Goal: Task Accomplishment & Management: Complete application form

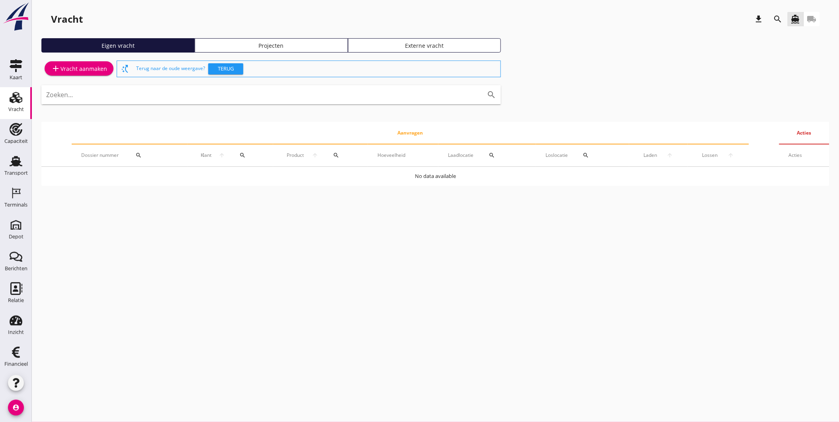
click at [272, 46] on div "Projecten" at bounding box center [271, 45] width 146 height 8
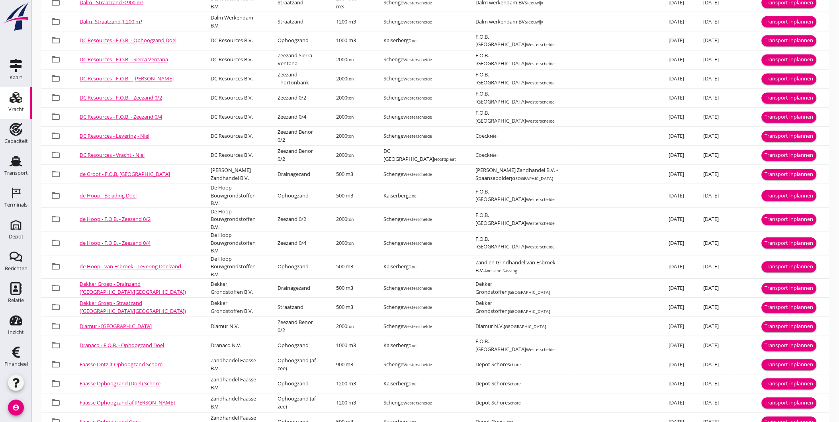
scroll to position [498, 0]
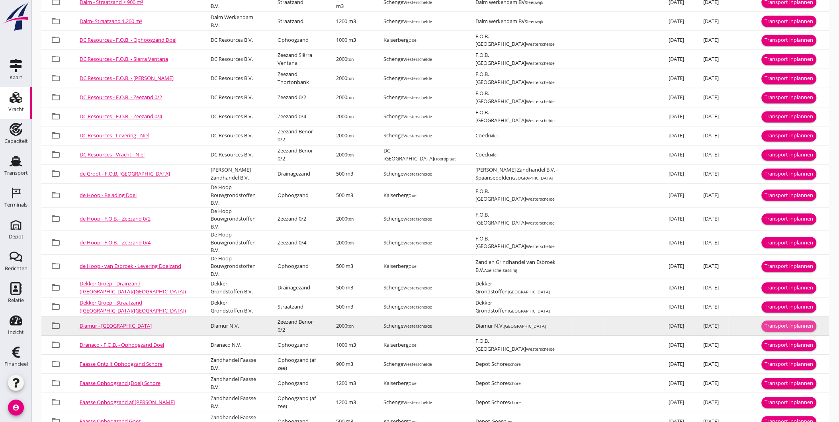
click at [786, 323] on div "Transport inplannen" at bounding box center [789, 327] width 49 height 8
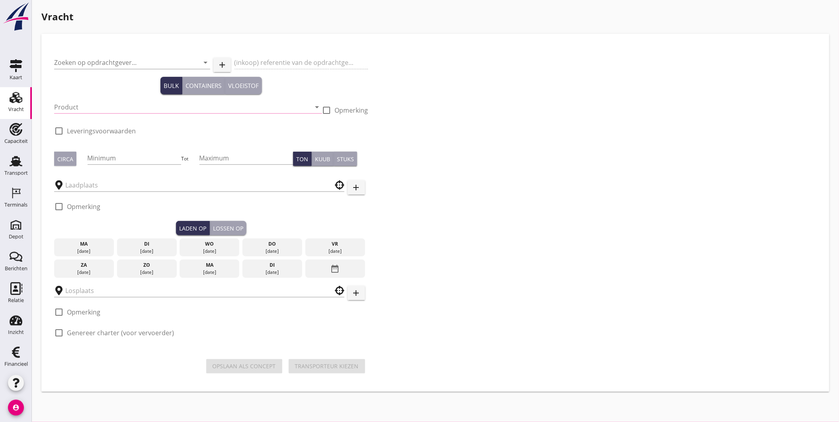
type input "Diamur N.V."
type input "Levering Zeezand"
type input "Zeezand Benor 0/2 (6120)"
checkbox input "true"
type input "2000"
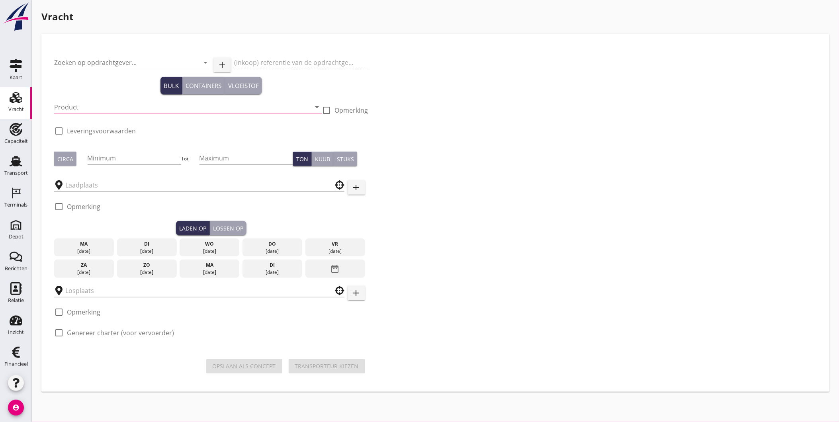
checkbox input "true"
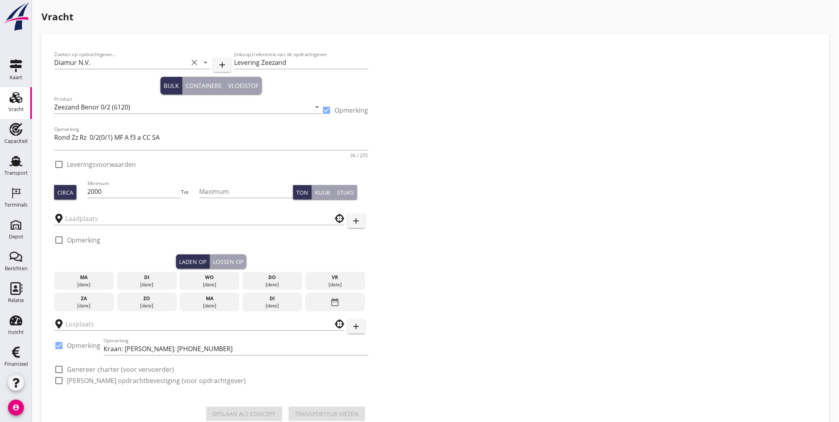
checkbox input "true"
type input "Schenge"
type input "Diamur N.V."
checkbox input "true"
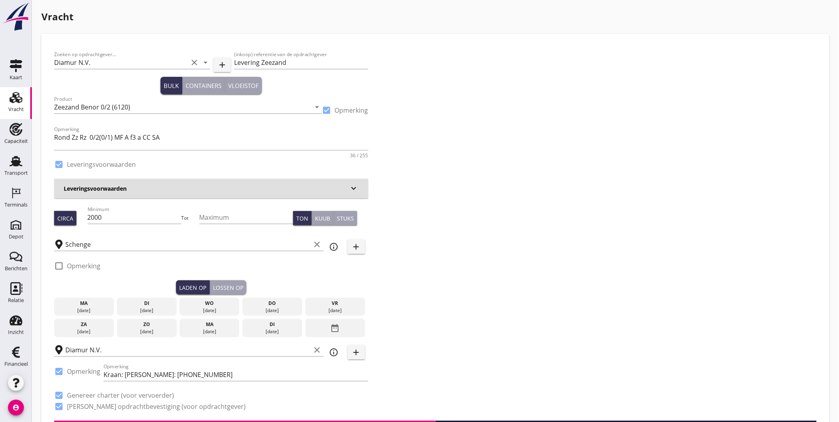
type input "2.03"
checkbox input "false"
radio input "false"
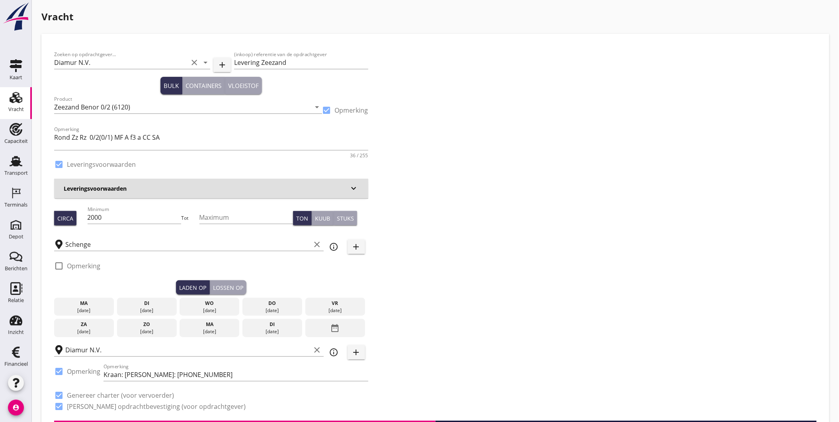
checkbox input "true"
type input "1"
type input "7.45"
checkbox input "false"
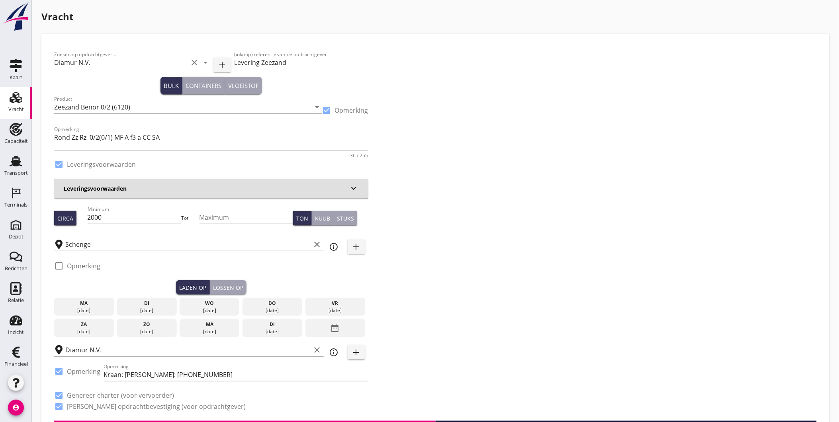
radio input "false"
checkbox input "true"
type input "1"
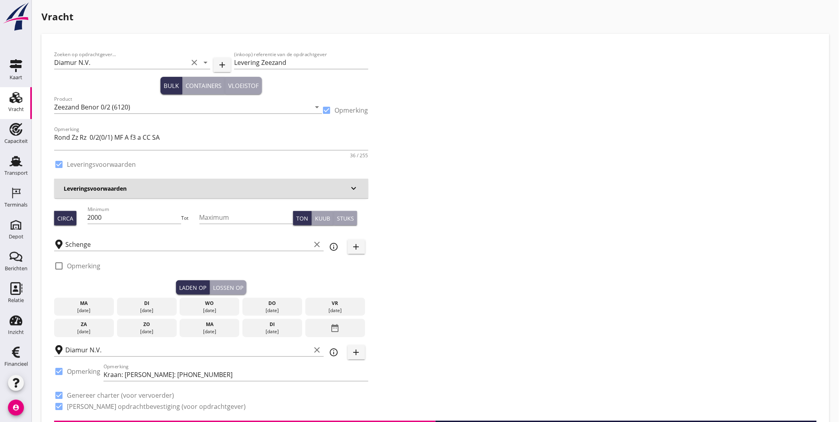
type input "1"
click at [259, 64] on input "Levering Zeezand" at bounding box center [301, 62] width 134 height 13
type input "Lichting Zeezand"
click at [129, 212] on input "2000" at bounding box center [135, 217] width 94 height 13
type input "200"
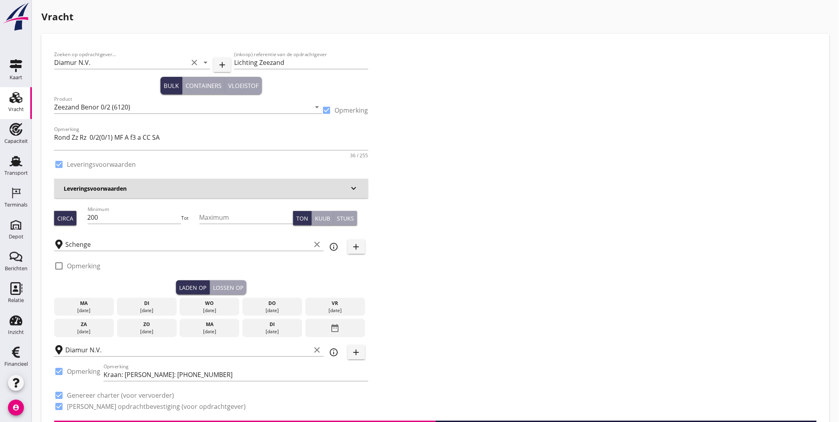
click at [97, 304] on div "ma" at bounding box center [84, 303] width 56 height 7
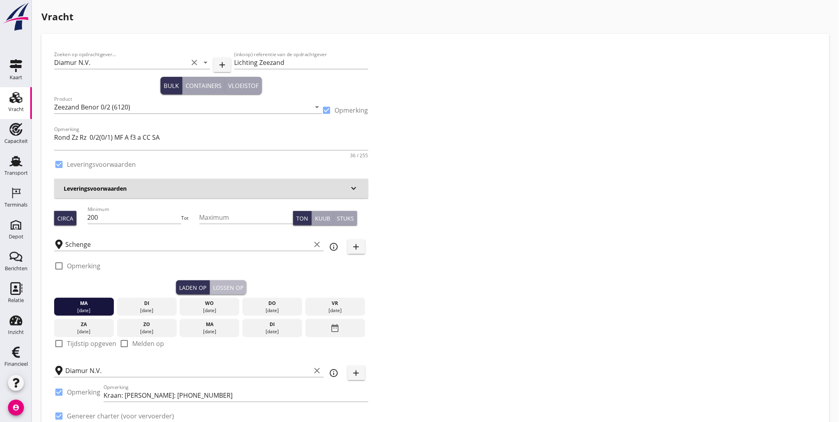
click at [215, 289] on div "Lossen op" at bounding box center [228, 288] width 30 height 8
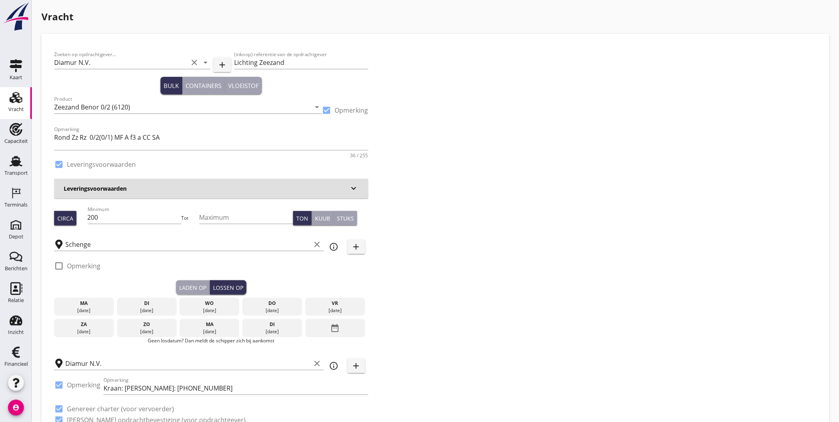
click at [142, 308] on div "[DATE]" at bounding box center [147, 310] width 56 height 7
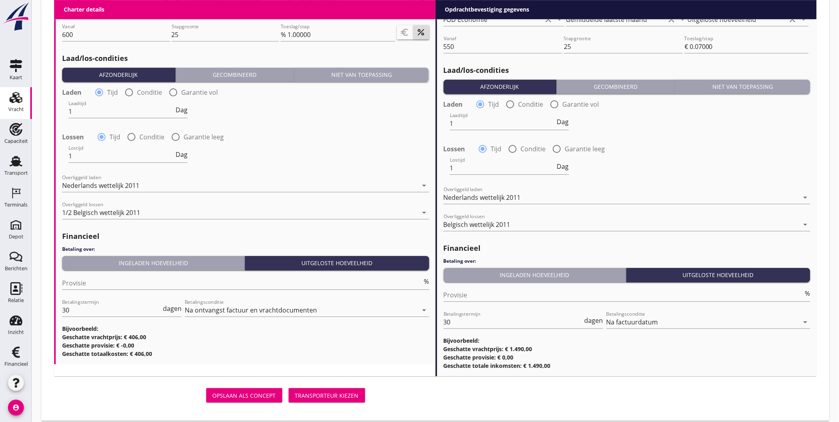
scroll to position [899, 0]
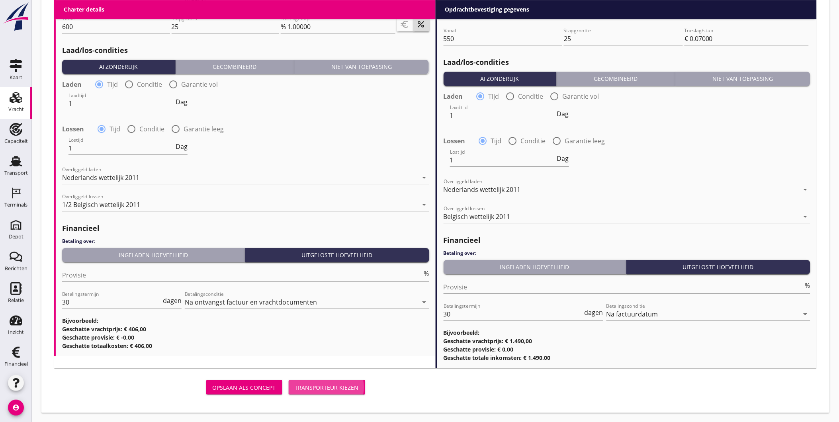
click at [344, 388] on div "Transporteur kiezen" at bounding box center [327, 388] width 64 height 8
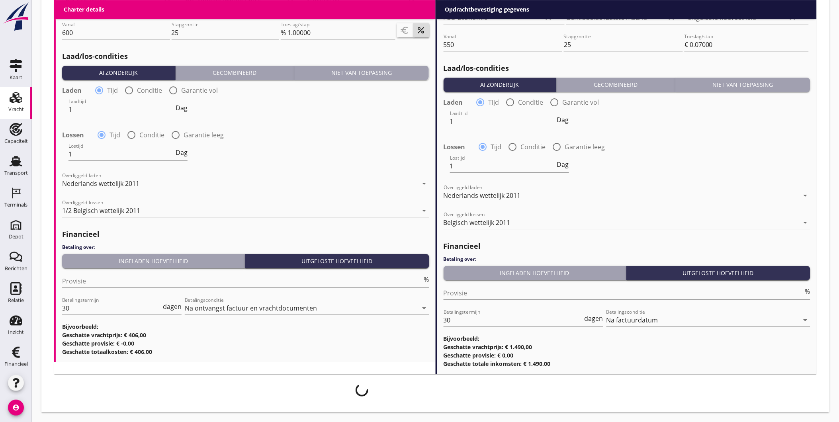
scroll to position [893, 0]
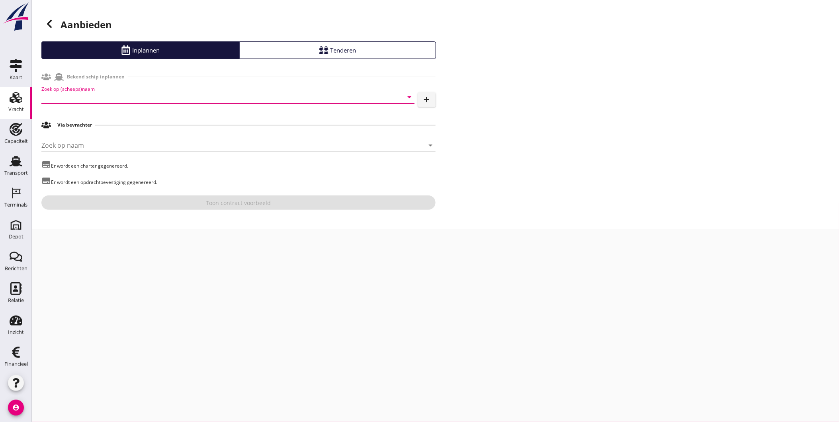
click at [192, 92] on input "Zoek op (scheeps)naam" at bounding box center [216, 97] width 351 height 13
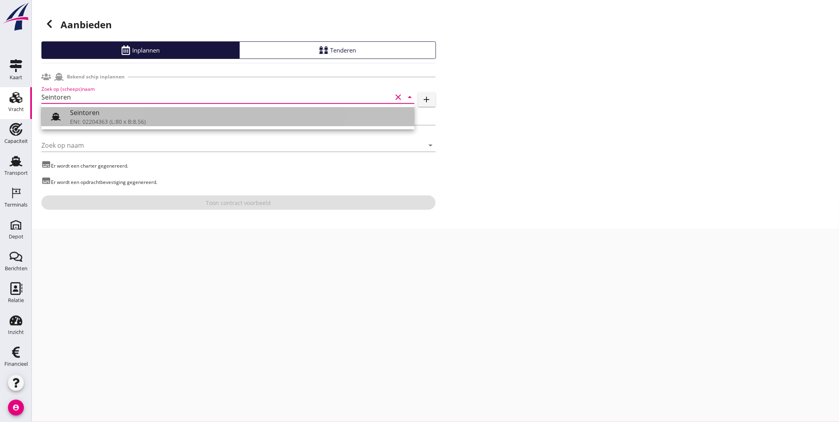
click at [169, 114] on div "Seintoren" at bounding box center [239, 113] width 338 height 10
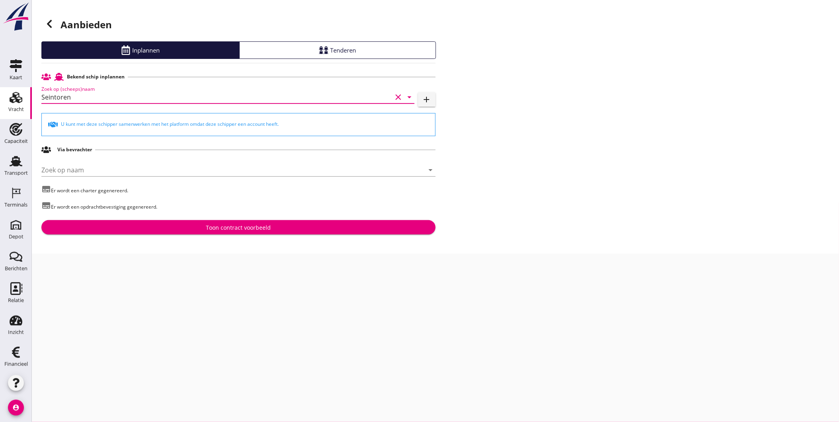
type input "Seintoren"
click at [192, 228] on div "Toon contract voorbeeld" at bounding box center [239, 227] width 382 height 8
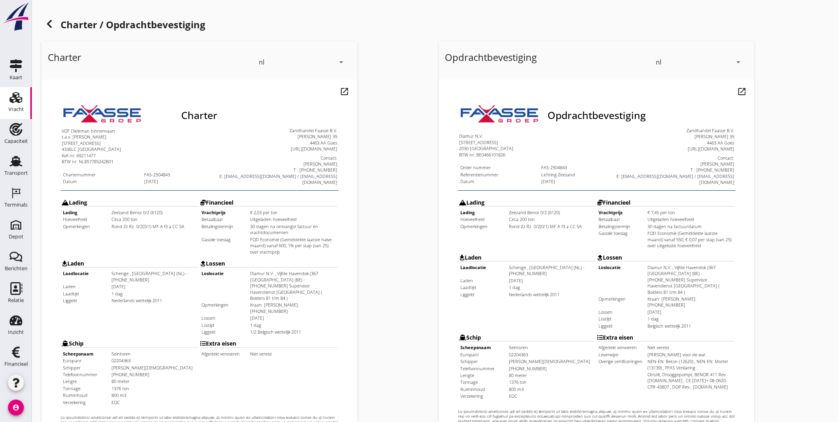
scroll to position [167, 0]
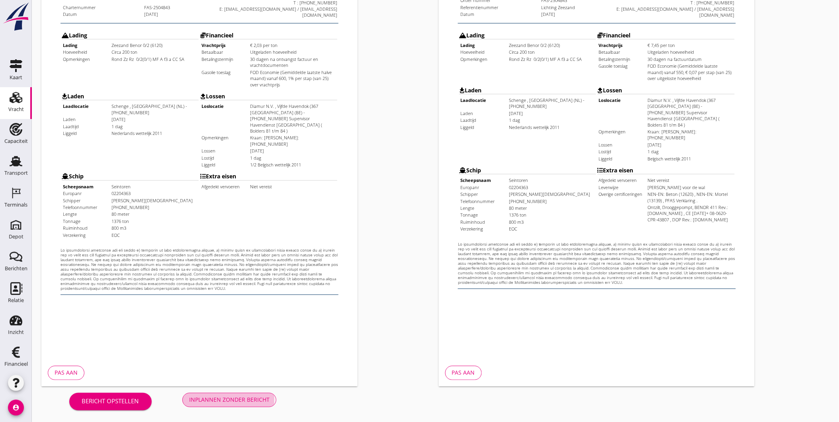
click at [223, 404] on div "Inplannen zonder bericht" at bounding box center [229, 400] width 80 height 8
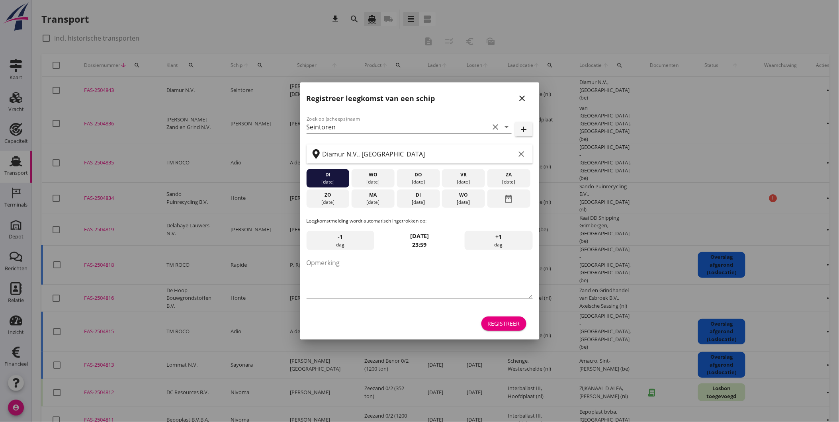
click at [523, 96] on icon "close" at bounding box center [523, 99] width 10 height 10
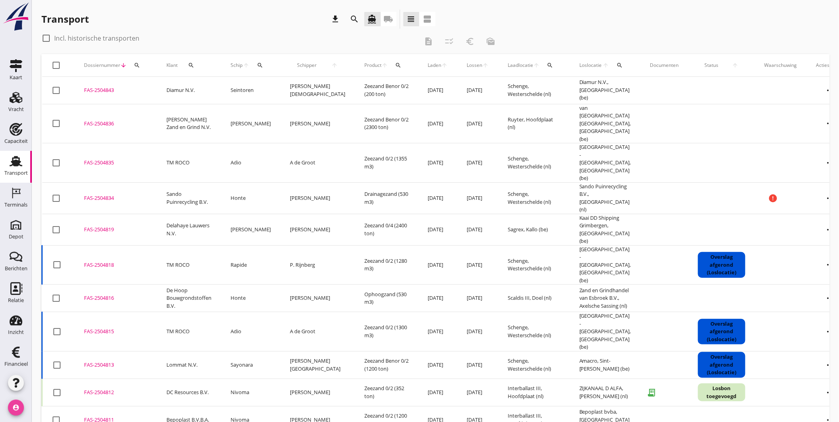
click at [11, 409] on icon "account_circle" at bounding box center [16, 408] width 16 height 16
click at [61, 403] on div "Uitloggen" at bounding box center [71, 405] width 57 height 10
